Goal: Task Accomplishment & Management: Use online tool/utility

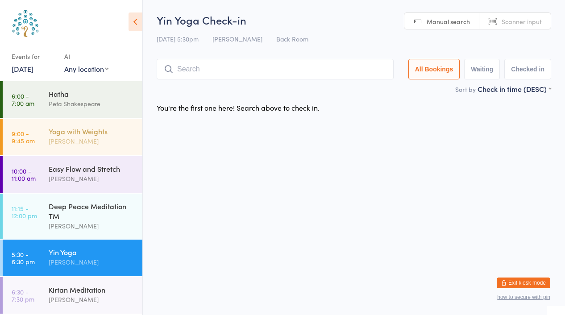
click at [67, 142] on div "[PERSON_NAME]" at bounding box center [92, 141] width 86 height 10
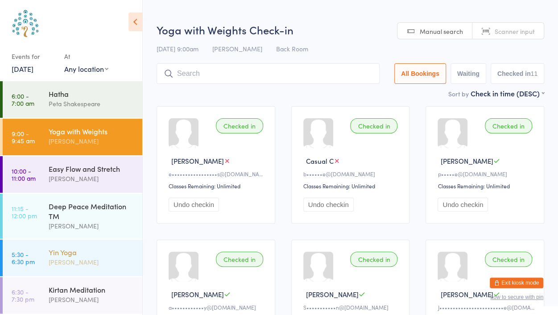
click at [93, 250] on div "Yin Yoga" at bounding box center [92, 252] width 86 height 10
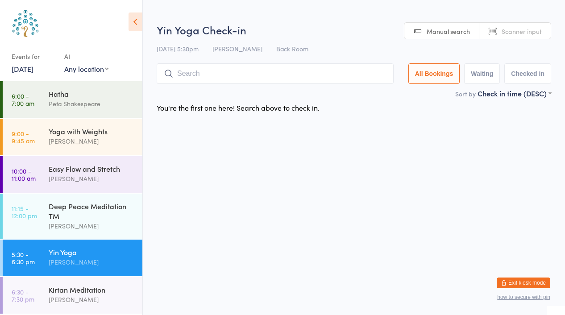
click at [514, 29] on span "Scanner input" at bounding box center [522, 31] width 40 height 9
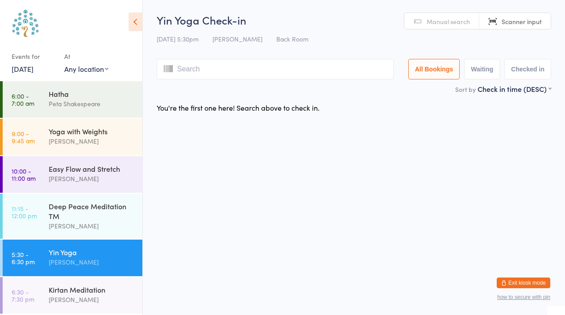
click at [456, 28] on link "Manual search" at bounding box center [441, 21] width 75 height 17
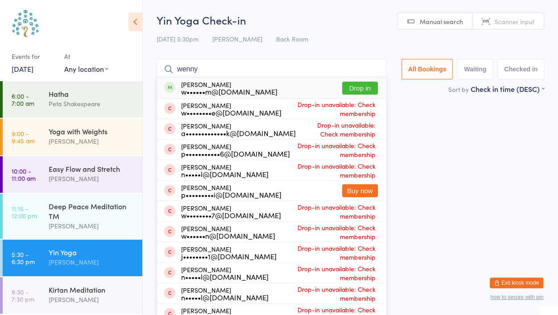
type input "wenny"
click at [364, 88] on button "Drop in" at bounding box center [360, 88] width 36 height 13
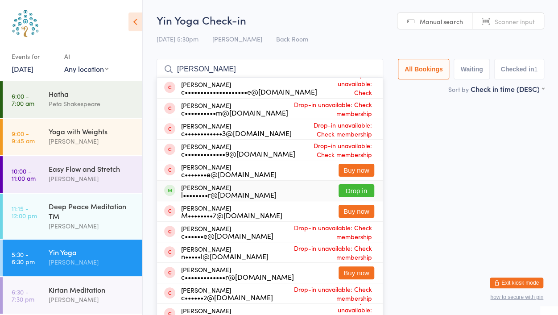
type input "[PERSON_NAME]"
click at [356, 191] on button "Drop in" at bounding box center [357, 190] width 36 height 13
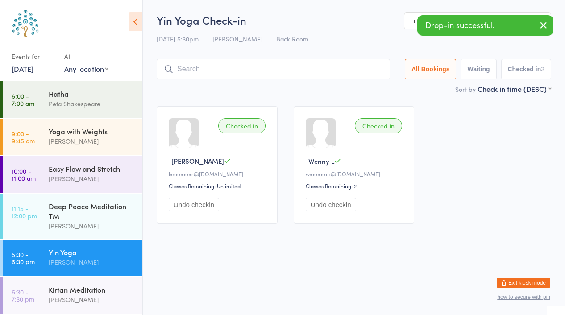
click at [540, 25] on icon "button" at bounding box center [543, 25] width 11 height 11
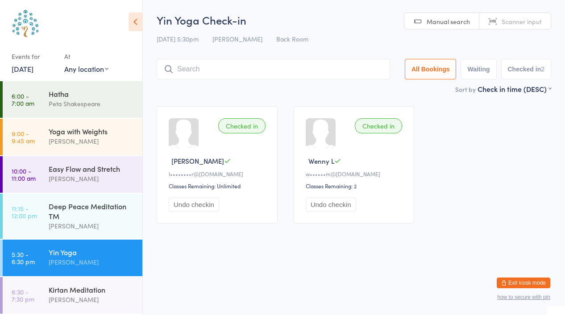
click at [540, 25] on link "Scanner input" at bounding box center [514, 21] width 71 height 17
click at [437, 23] on span "Manual search" at bounding box center [448, 21] width 43 height 9
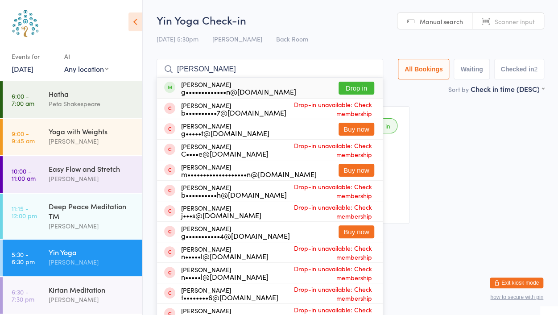
type input "[PERSON_NAME]"
click at [354, 82] on button "Drop in" at bounding box center [357, 88] width 36 height 13
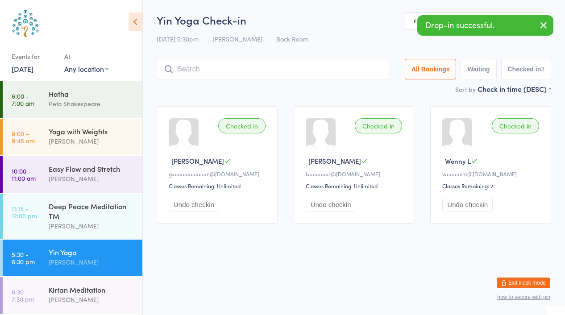
click at [543, 25] on icon "button" at bounding box center [543, 25] width 11 height 11
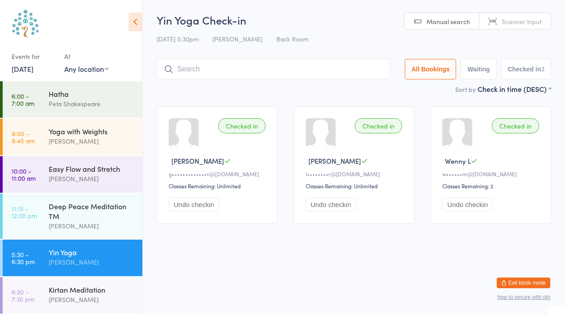
click at [543, 25] on link "Scanner input" at bounding box center [514, 21] width 71 height 17
type input "8760"
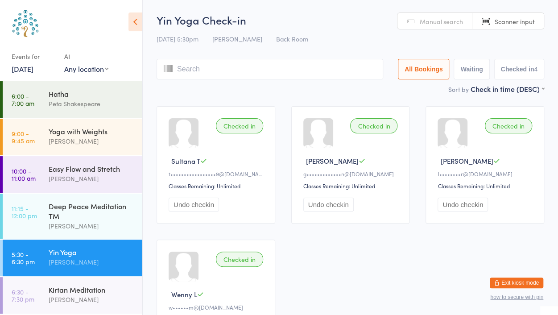
click at [366, 46] on div "[DATE] 5:30pm [PERSON_NAME] Back Room" at bounding box center [351, 39] width 388 height 15
click at [196, 65] on input "search" at bounding box center [270, 69] width 227 height 21
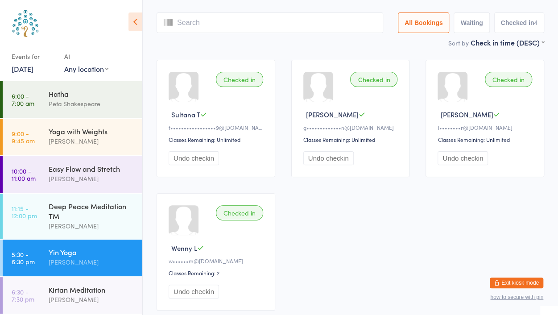
scroll to position [59, 0]
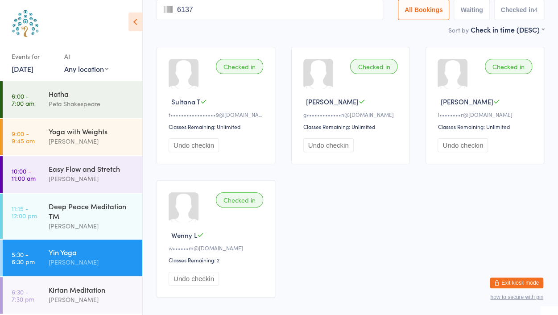
type input "6137"
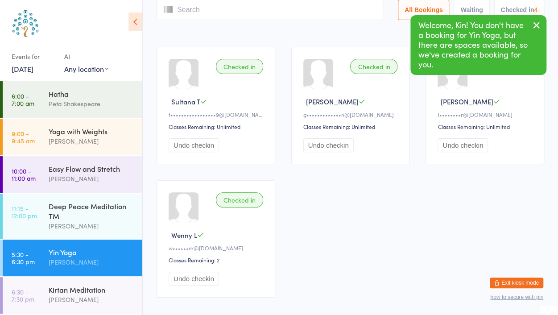
scroll to position [0, 0]
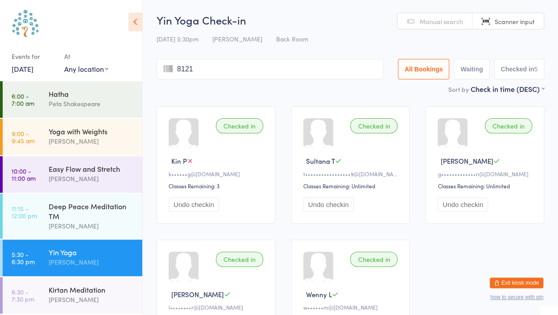
type input "8121"
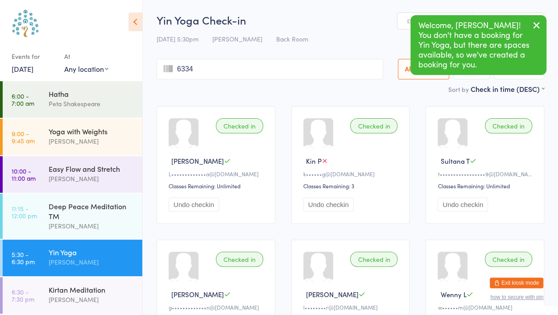
type input "6334"
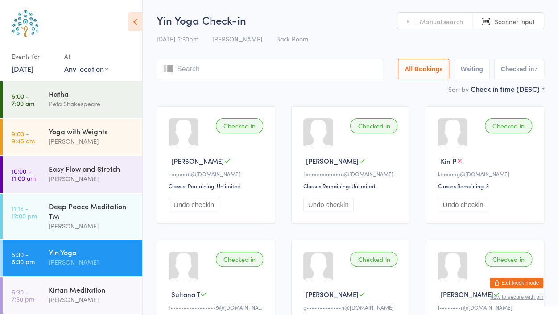
click at [447, 29] on div "Manual search Scanner input" at bounding box center [470, 20] width 147 height 17
click at [426, 14] on link "Manual search" at bounding box center [435, 21] width 75 height 17
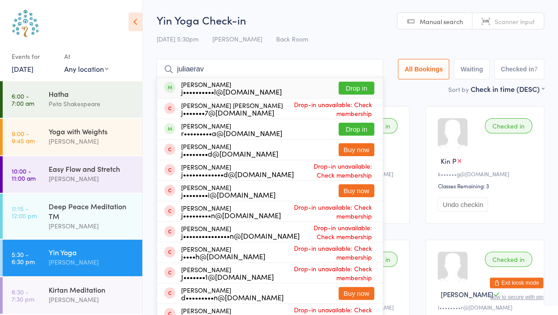
type input "juliaerav"
click at [219, 88] on div "j••••••••••l@[DOMAIN_NAME]" at bounding box center [231, 91] width 101 height 7
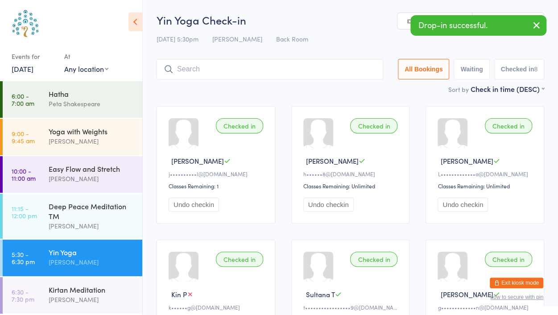
click at [541, 28] on icon "button" at bounding box center [537, 25] width 11 height 11
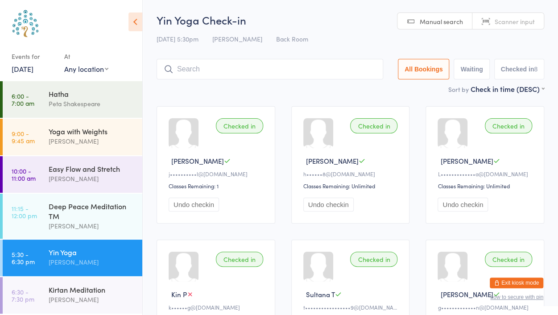
click at [508, 24] on span "Scanner input" at bounding box center [515, 21] width 40 height 9
type input "8765"
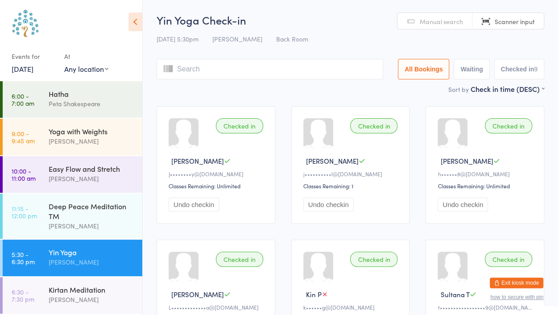
click at [388, 116] on div "Checked in [PERSON_NAME] R j••••••••••l@[DOMAIN_NAME] Classes Remaining: 1 Undo…" at bounding box center [351, 164] width 119 height 117
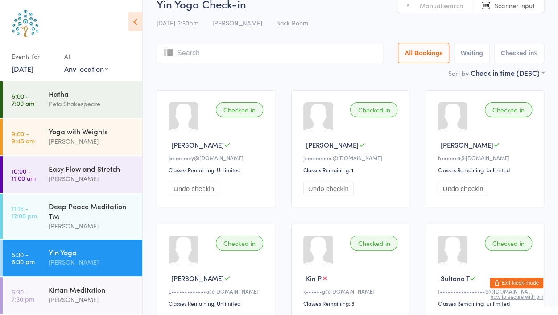
scroll to position [18, 0]
